Goal: Check status: Check status

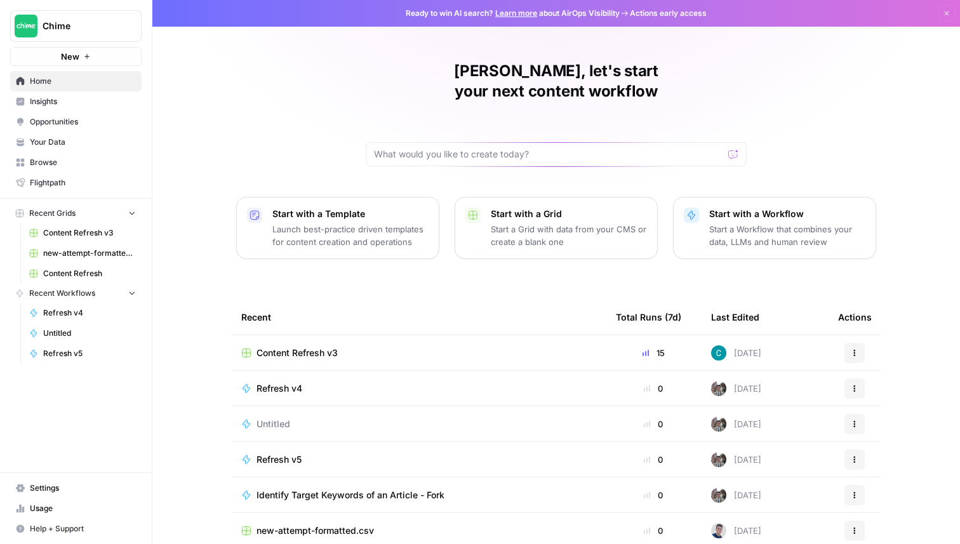
click at [51, 103] on span "Insights" at bounding box center [83, 101] width 106 height 11
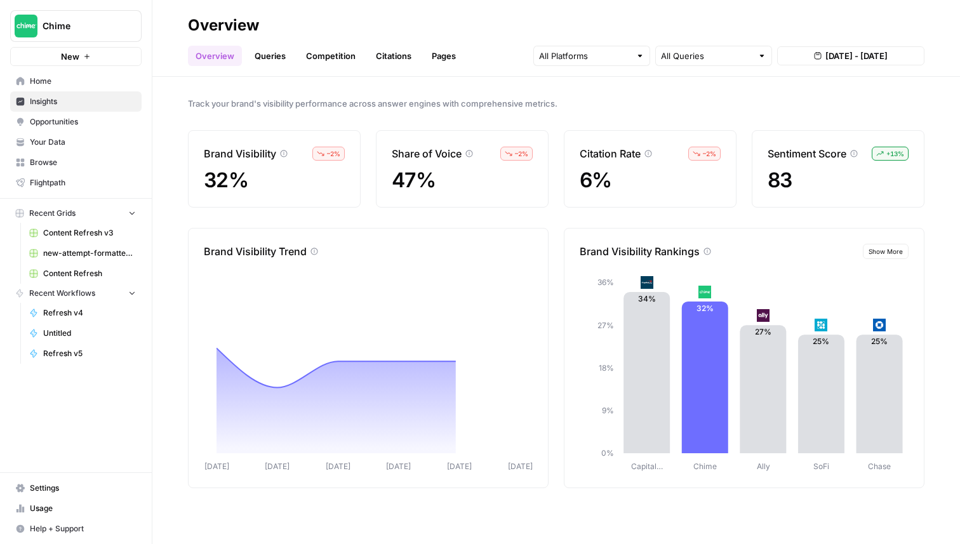
click at [265, 54] on link "Queries" at bounding box center [270, 56] width 46 height 20
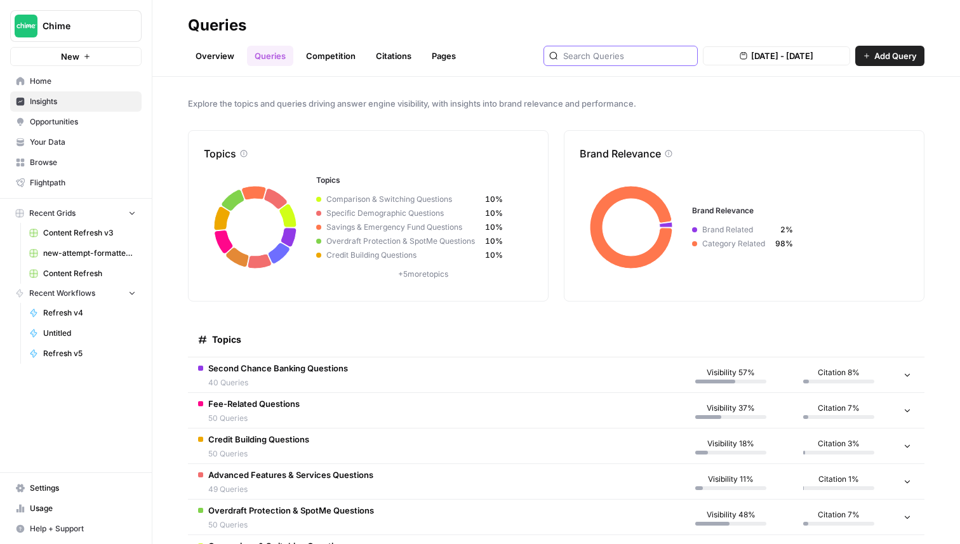
click at [656, 52] on input "text" at bounding box center [627, 56] width 129 height 13
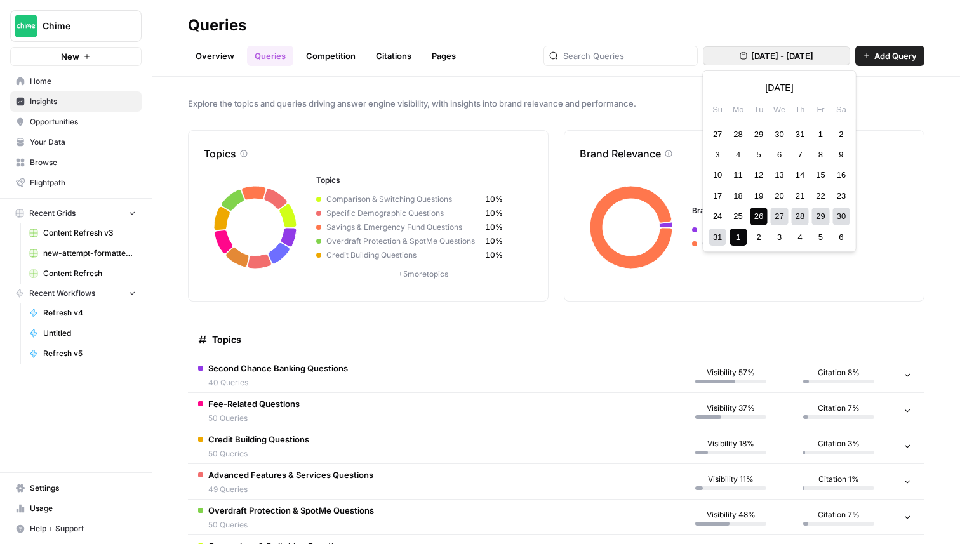
click at [725, 47] on button "[DATE] - [DATE]" at bounding box center [776, 55] width 147 height 19
click at [783, 172] on div "13" at bounding box center [779, 174] width 17 height 17
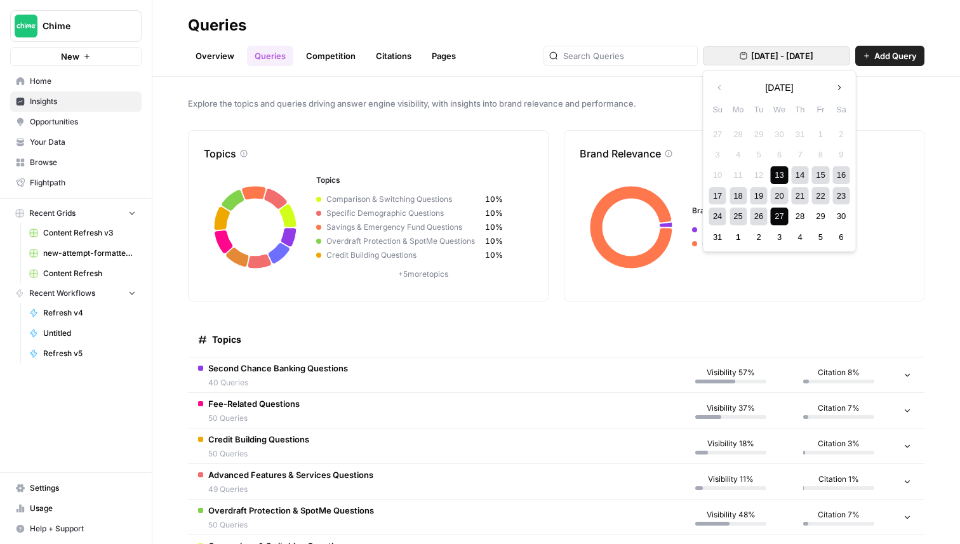
click at [783, 213] on div "27" at bounding box center [779, 216] width 17 height 17
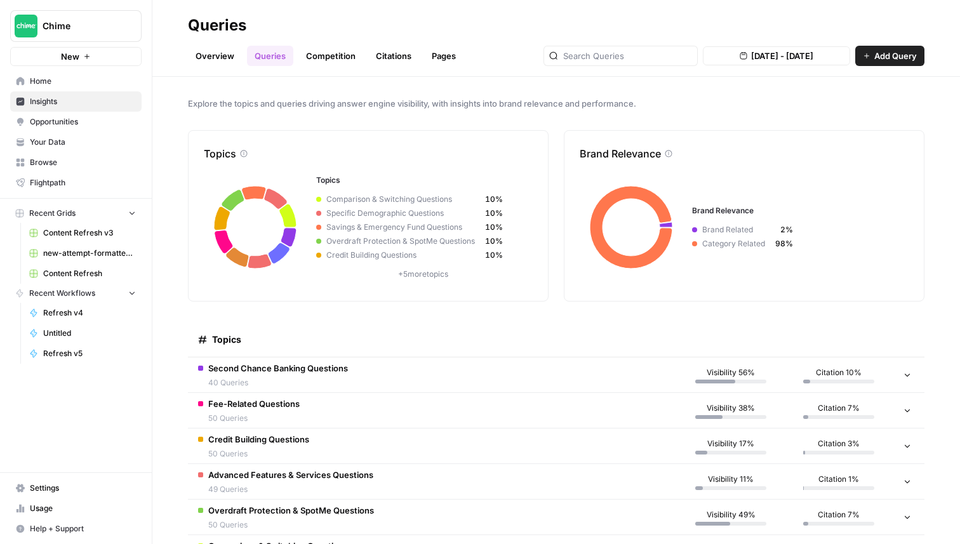
click at [751, 56] on span "[DATE] - [DATE]" at bounding box center [782, 56] width 62 height 13
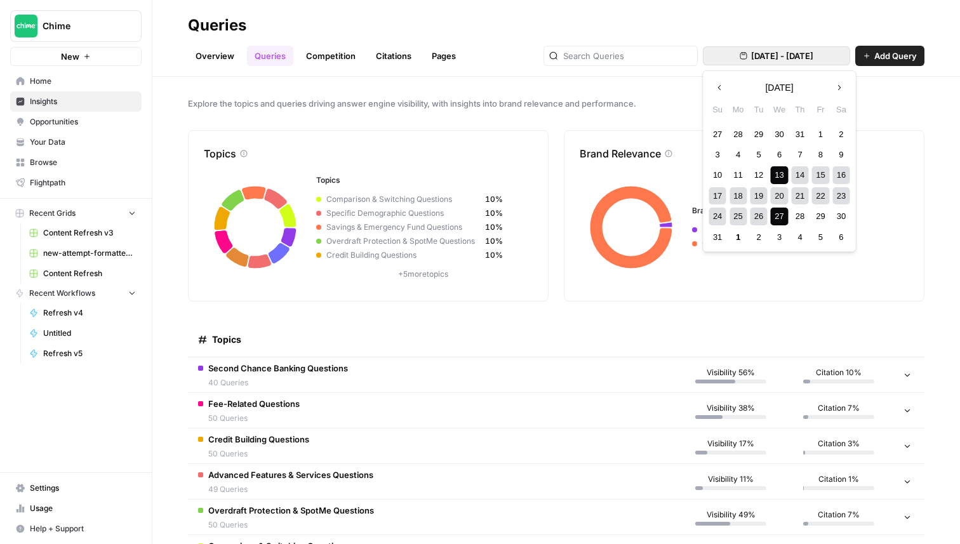
click at [715, 220] on div "24" at bounding box center [717, 216] width 17 height 17
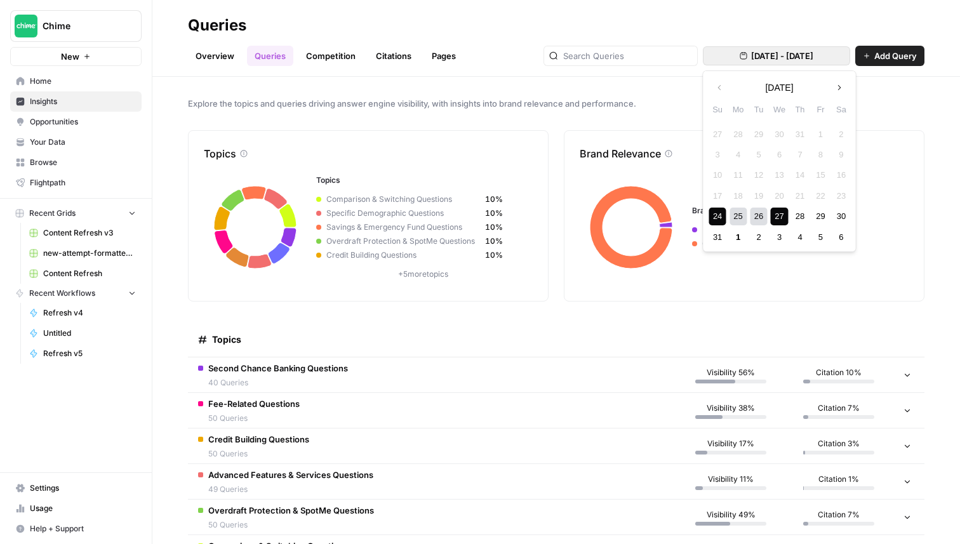
click at [774, 215] on div "27" at bounding box center [779, 216] width 17 height 17
click at [725, 46] on div "[DATE] - [DATE] Add Query" at bounding box center [733, 56] width 381 height 20
click at [725, 48] on button "[DATE] - [DATE]" at bounding box center [776, 55] width 147 height 19
click at [755, 161] on div "5" at bounding box center [758, 154] width 17 height 17
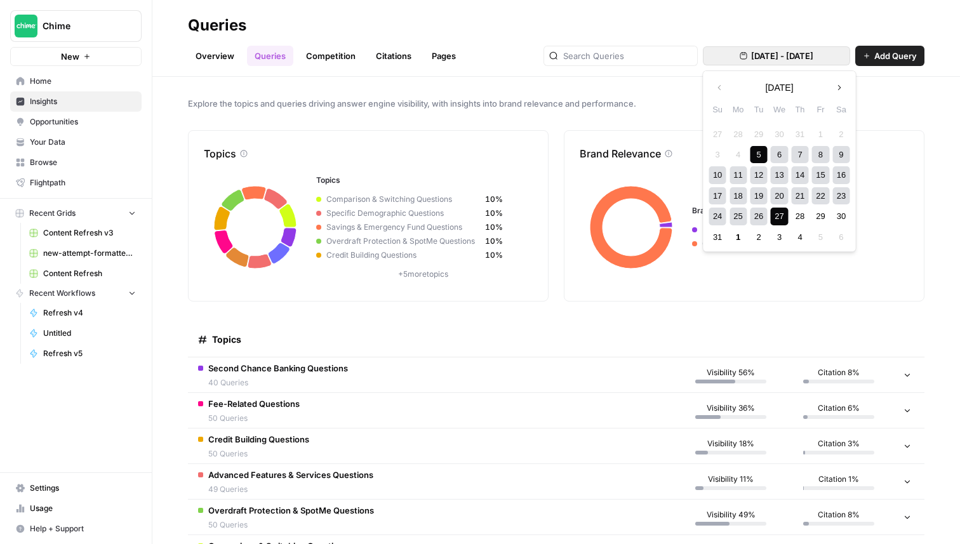
click at [772, 219] on div "27" at bounding box center [779, 216] width 17 height 17
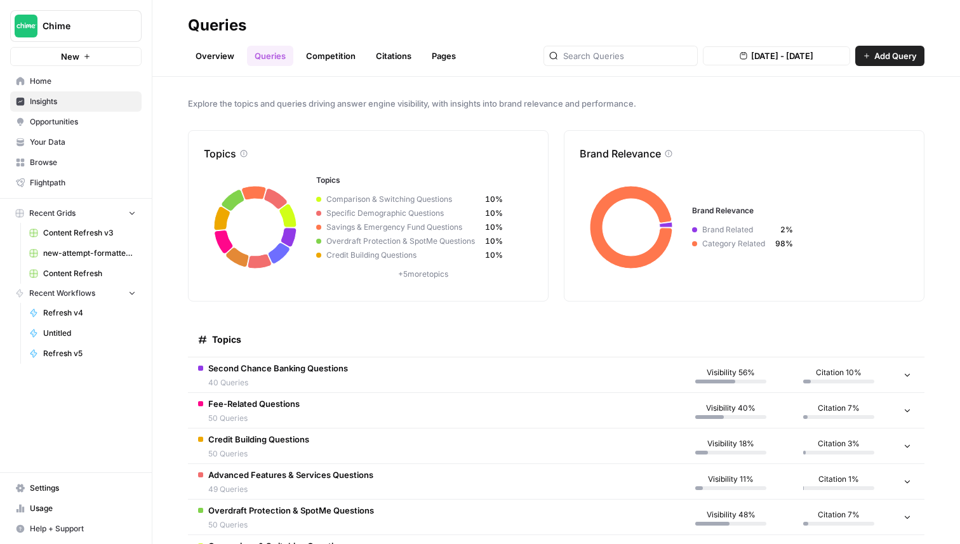
click at [769, 55] on span "[DATE] - [DATE]" at bounding box center [782, 56] width 62 height 13
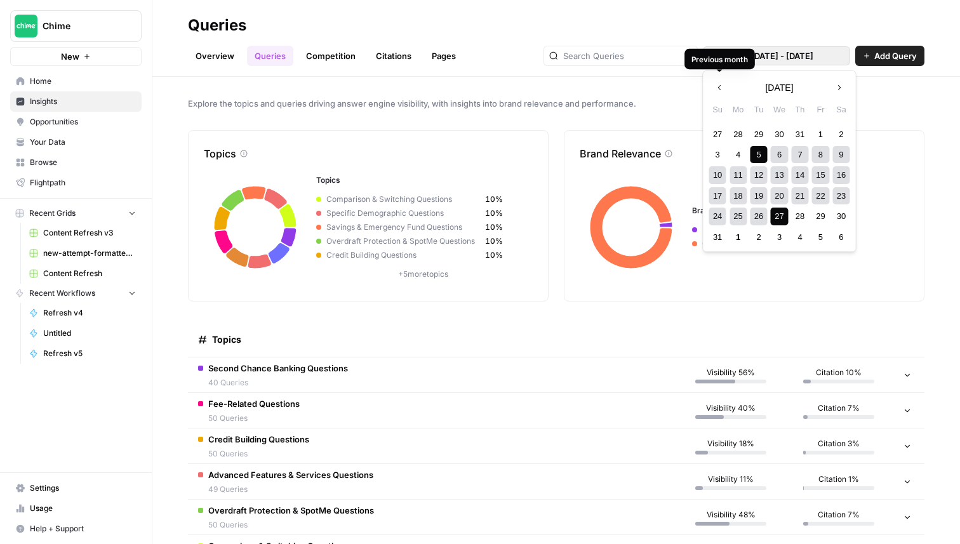
click at [717, 86] on icon "button" at bounding box center [719, 87] width 9 height 9
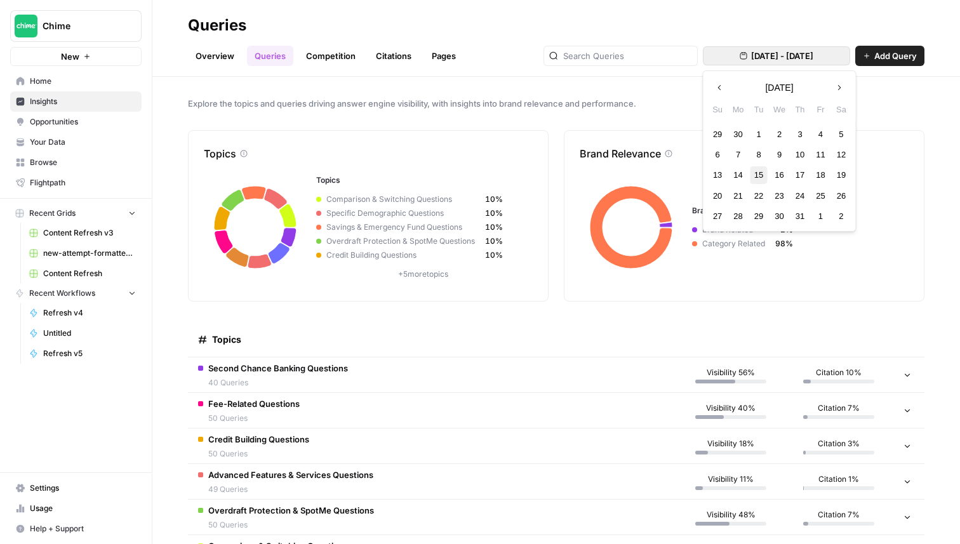
click at [757, 176] on div "15" at bounding box center [758, 174] width 17 height 17
click at [839, 89] on icon "button" at bounding box center [839, 87] width 9 height 9
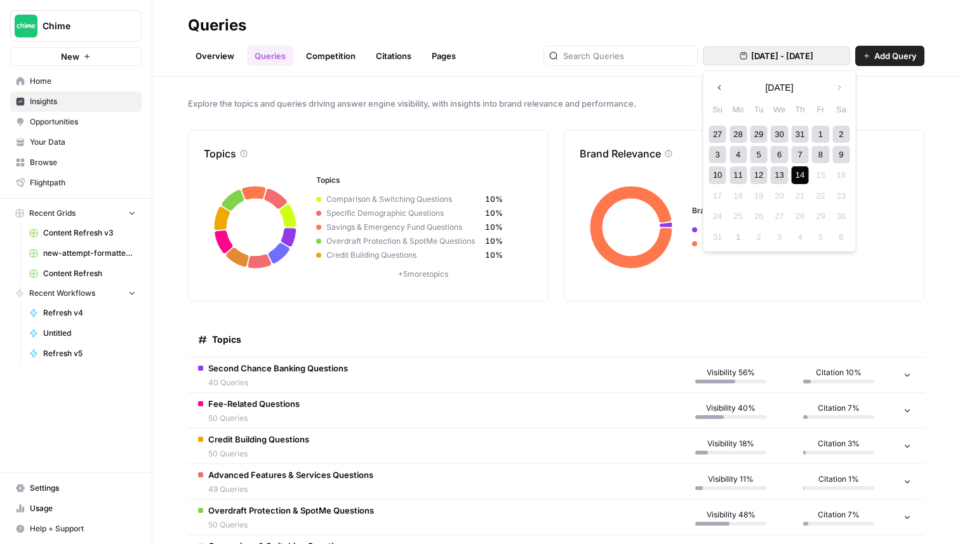
click at [804, 175] on div "14" at bounding box center [799, 174] width 17 height 17
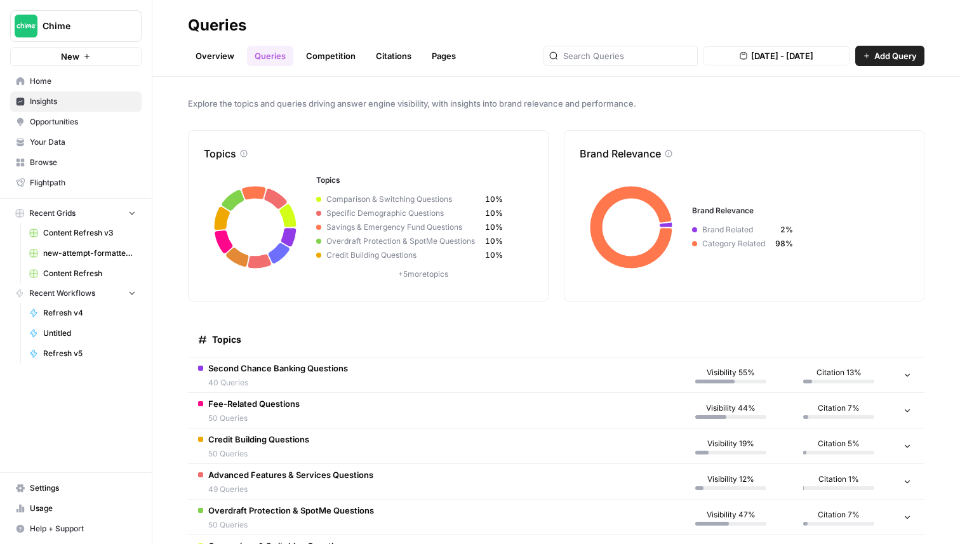
click at [751, 55] on span "[DATE] - [DATE]" at bounding box center [782, 56] width 62 height 13
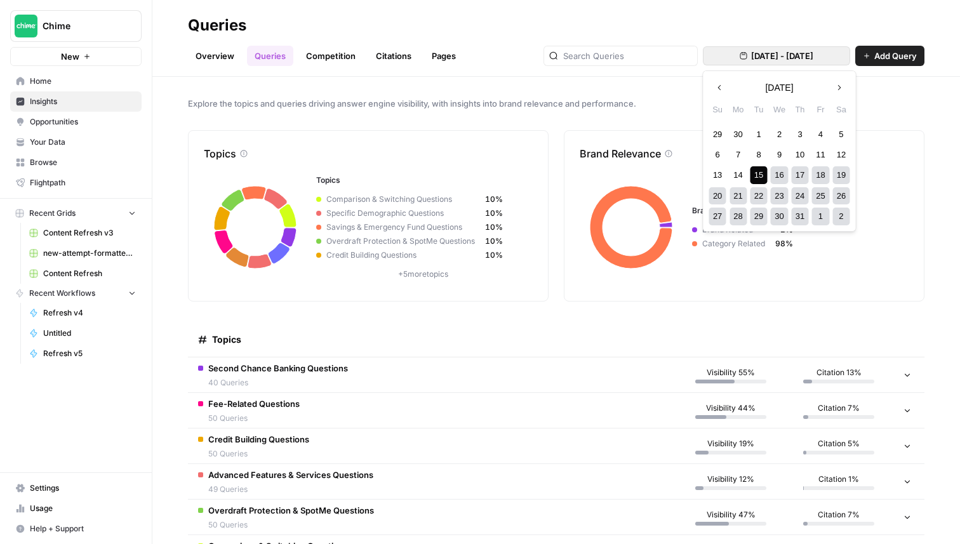
click at [844, 85] on button "Next month" at bounding box center [839, 87] width 23 height 23
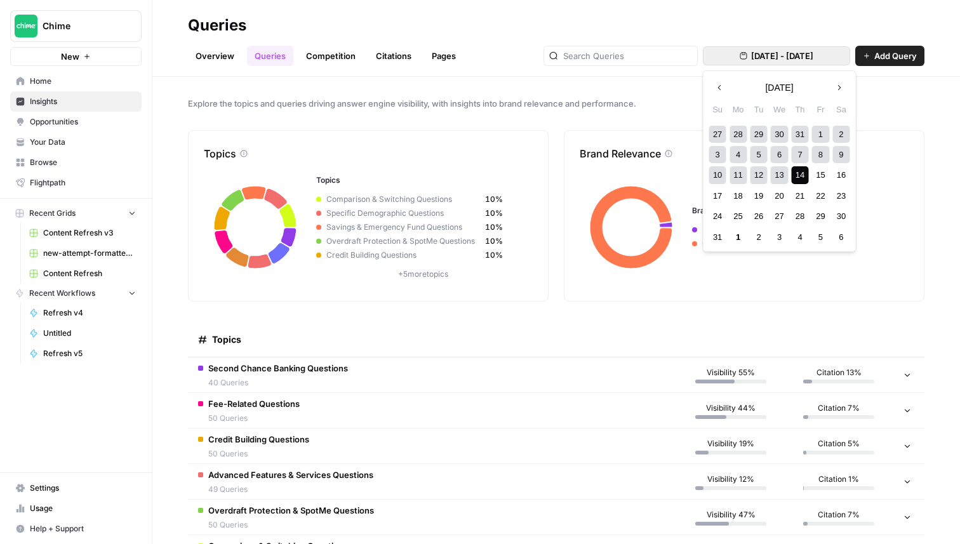
click at [843, 89] on button "Next month" at bounding box center [839, 87] width 23 height 23
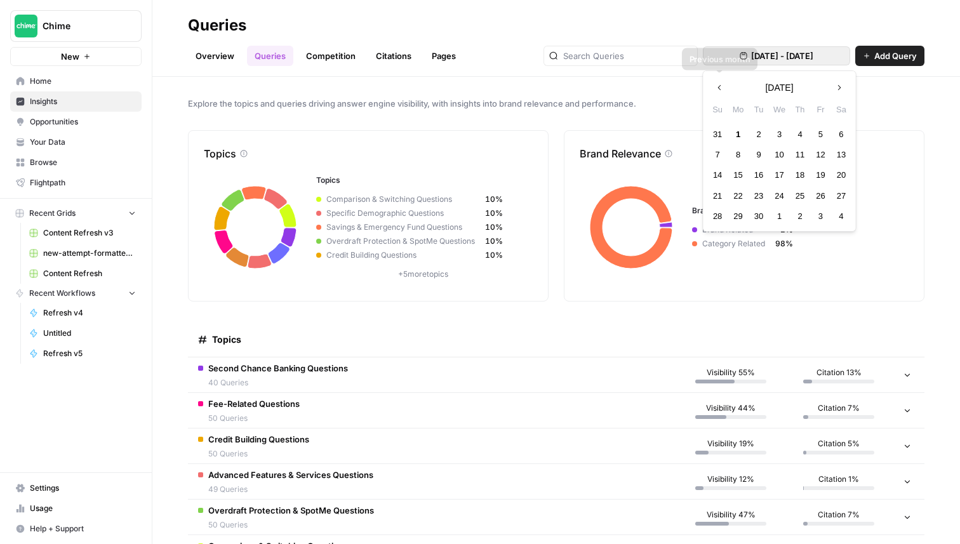
click at [718, 85] on icon "button" at bounding box center [719, 87] width 9 height 9
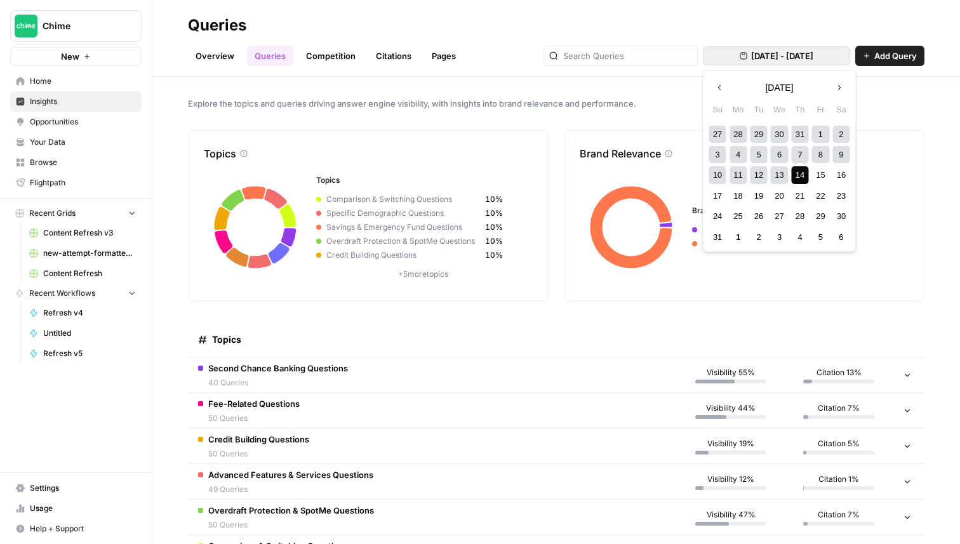
click at [732, 136] on div "28" at bounding box center [737, 134] width 17 height 17
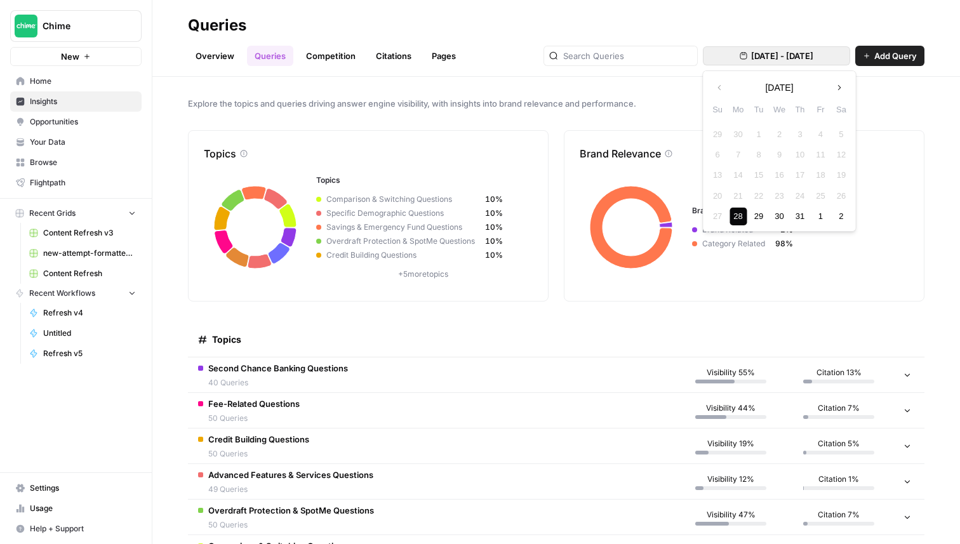
click at [835, 91] on icon "button" at bounding box center [839, 87] width 9 height 9
click at [712, 87] on button "Previous month" at bounding box center [719, 87] width 23 height 23
click at [741, 215] on div "28" at bounding box center [737, 216] width 17 height 17
click at [776, 59] on span "[DATE] - [DATE]" at bounding box center [782, 56] width 62 height 13
click at [734, 133] on div "30" at bounding box center [737, 134] width 17 height 17
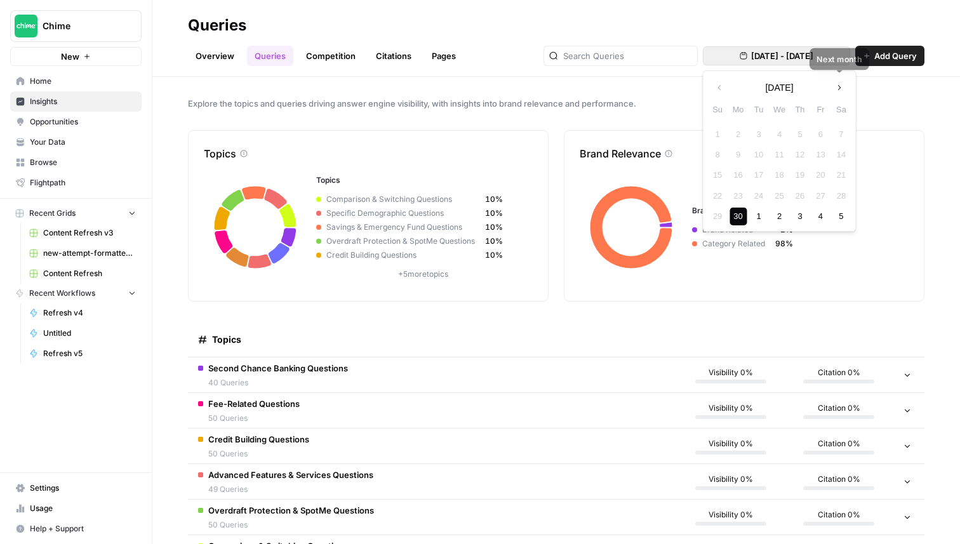
click at [837, 93] on button "Next month" at bounding box center [839, 87] width 23 height 23
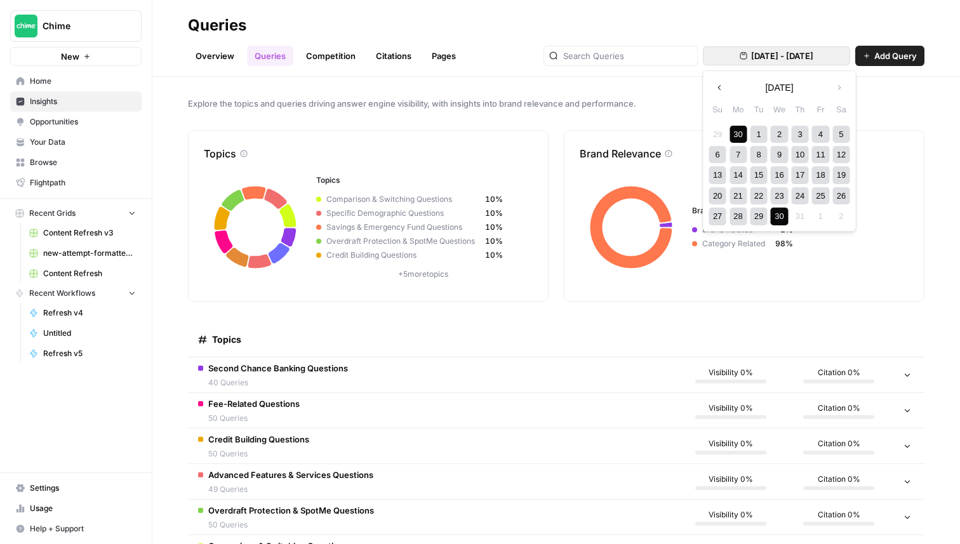
click at [779, 219] on div "30" at bounding box center [779, 216] width 17 height 17
